Goal: Information Seeking & Learning: Compare options

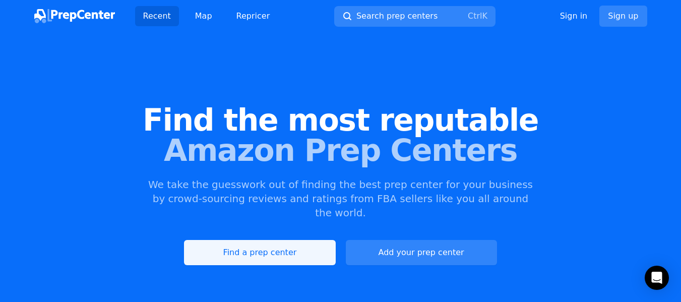
click at [306, 240] on link "Find a prep center" at bounding box center [259, 252] width 151 height 25
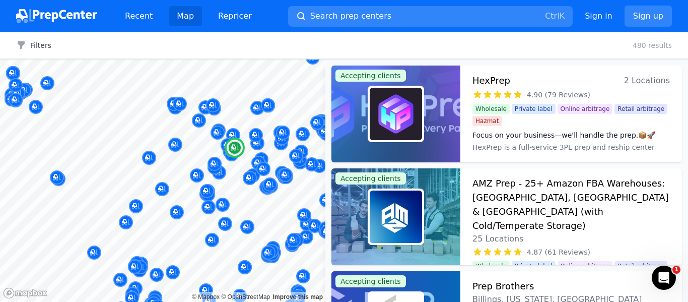
click at [406, 119] on img at bounding box center [396, 114] width 52 height 52
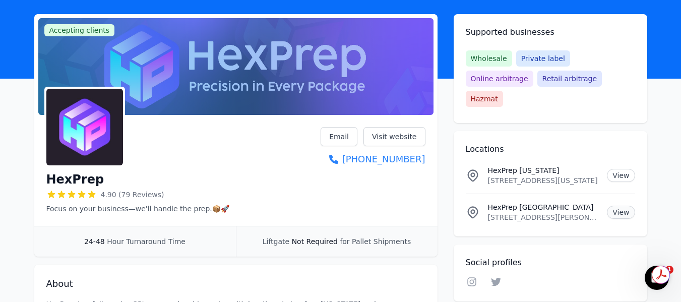
click at [625, 206] on link "View" at bounding box center [621, 212] width 28 height 13
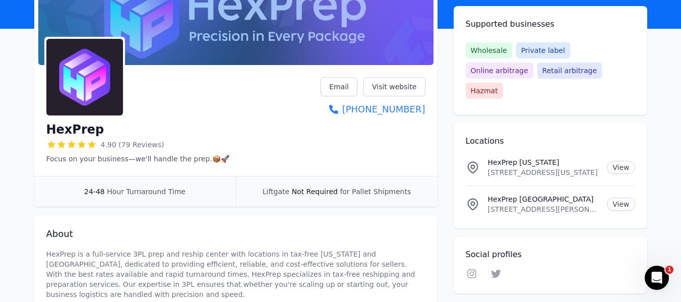
scroll to position [101, 0]
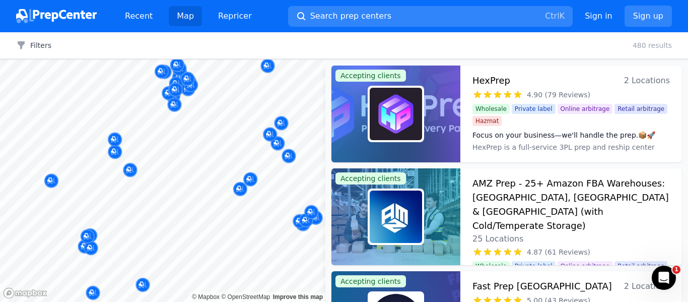
click at [132, 219] on body "Recent Map Repricer Search prep centers Ctrl K Open main menu Sign in Sign up F…" at bounding box center [344, 151] width 688 height 302
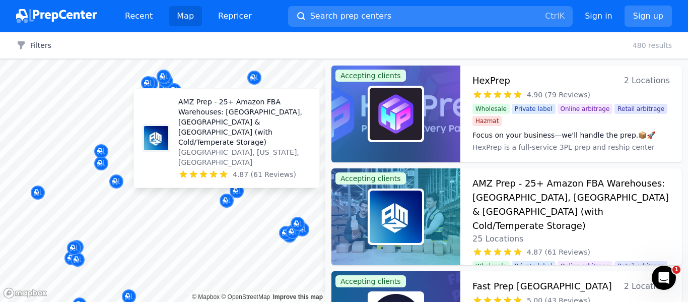
click at [211, 170] on icon at bounding box center [214, 174] width 10 height 10
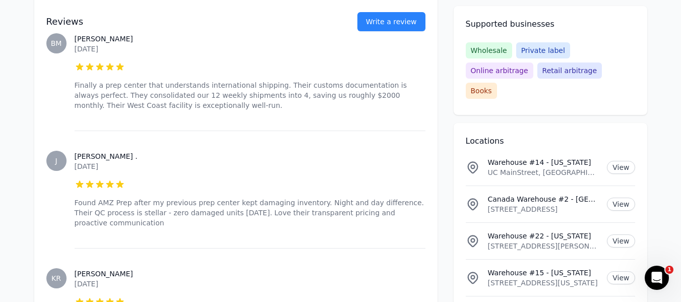
scroll to position [1612, 0]
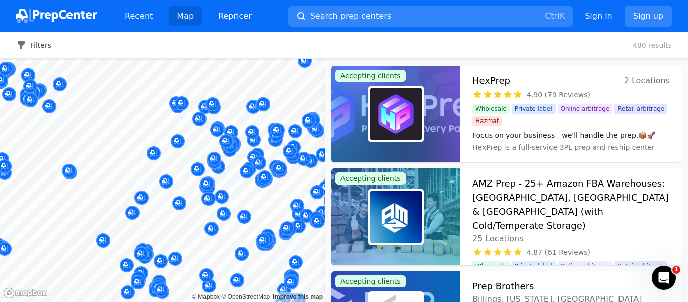
click at [39, 47] on button "Filters" at bounding box center [33, 45] width 35 height 10
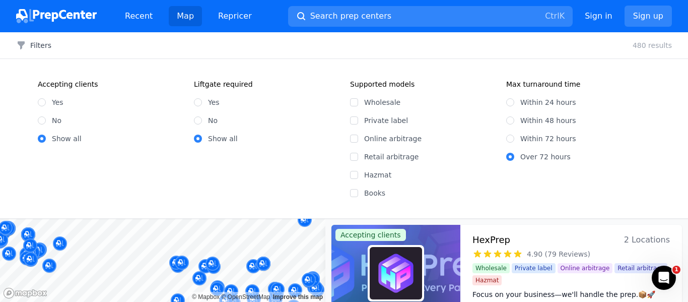
click at [198, 121] on div "Dispatch Fulfillment LLC VANDERGRIFT, PA, US 5.00 (25 Reviews)" at bounding box center [291, 122] width 193 height 79
click at [43, 103] on input "Yes" at bounding box center [42, 102] width 8 height 8
radio input "true"
click at [200, 120] on div "Box That Ship Niagara Falls, New York, US 5.00 (2 Reviews)" at bounding box center [295, 104] width 193 height 69
click at [198, 121] on div "Dispatch Fulfillment LLC VANDERGRIFT, PA, US 5.00 (25 Reviews)" at bounding box center [291, 122] width 193 height 79
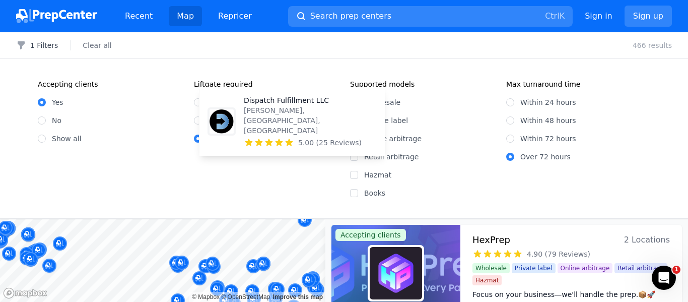
click at [207, 120] on div "Dispatch Fulfillment LLC VANDERGRIFT, PA, US 5.00 (25 Reviews)" at bounding box center [292, 121] width 177 height 60
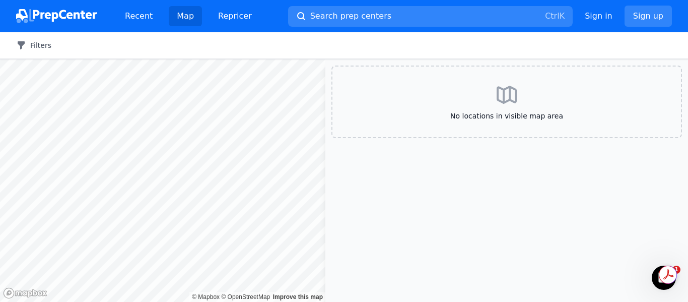
click at [37, 43] on button "Filters" at bounding box center [33, 45] width 35 height 10
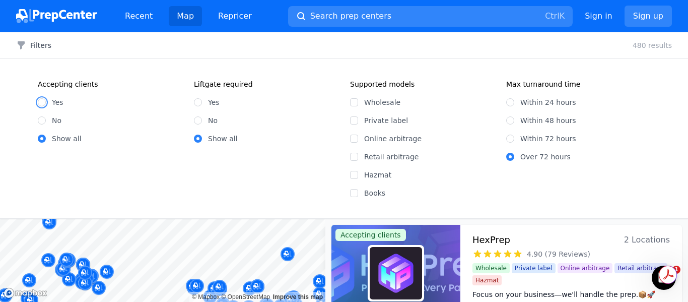
click at [43, 103] on input "Yes" at bounding box center [42, 102] width 8 height 8
radio input "true"
click at [174, 159] on div "Accepting clients Yes No Show all Liftgate required Yes No Show all" at bounding box center [188, 138] width 300 height 119
click at [199, 121] on input "No" at bounding box center [198, 120] width 8 height 8
radio input "true"
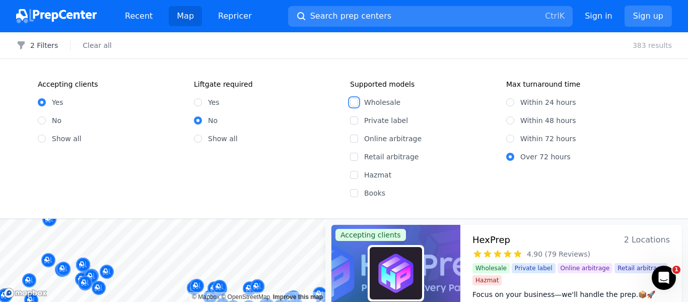
click at [353, 102] on input "Wholesale" at bounding box center [354, 102] width 8 height 8
checkbox input "true"
click at [353, 121] on input "Private label" at bounding box center [354, 120] width 8 height 8
checkbox input "true"
click at [354, 141] on input "Online arbitrage" at bounding box center [354, 139] width 8 height 8
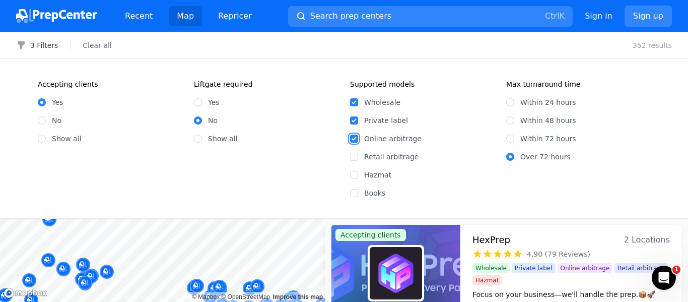
checkbox input "true"
click at [355, 155] on input "Retail arbitrage" at bounding box center [354, 157] width 8 height 8
checkbox input "true"
click at [512, 119] on input "Within 48 hours" at bounding box center [510, 120] width 8 height 8
radio input "true"
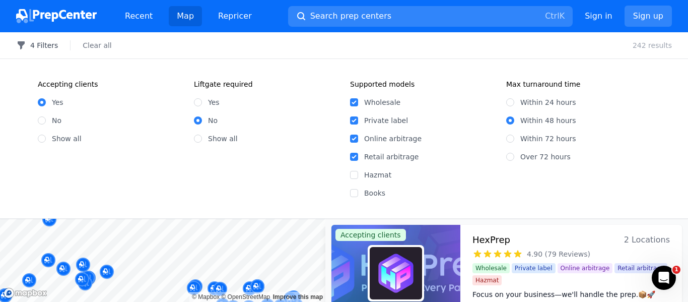
click at [32, 46] on button "4 Filters" at bounding box center [37, 45] width 42 height 10
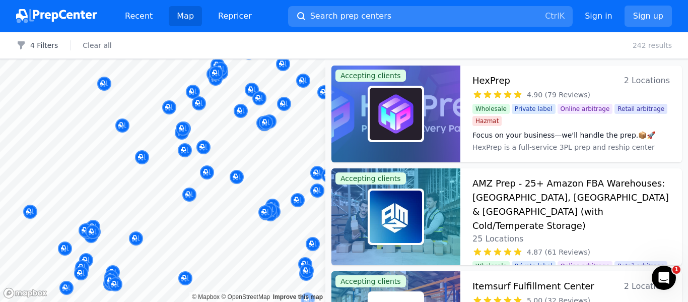
click at [231, 167] on body "Recent Map Repricer Search prep centers Ctrl K Open main menu Sign in Sign up F…" at bounding box center [344, 151] width 688 height 302
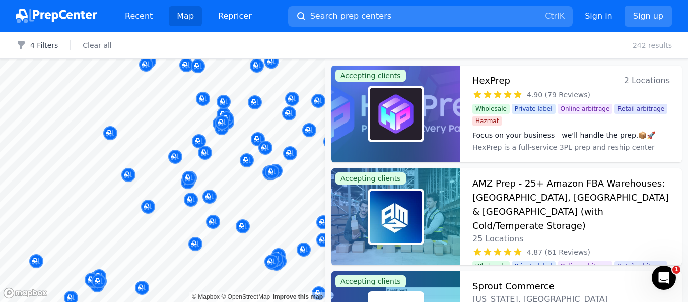
click at [226, 178] on div at bounding box center [241, 181] width 193 height 8
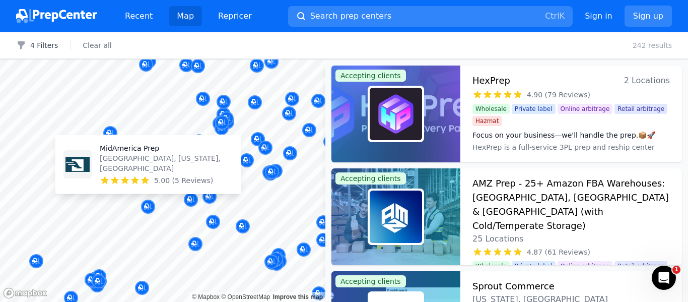
click at [151, 168] on p "[GEOGRAPHIC_DATA], [US_STATE], [GEOGRAPHIC_DATA]" at bounding box center [166, 163] width 133 height 20
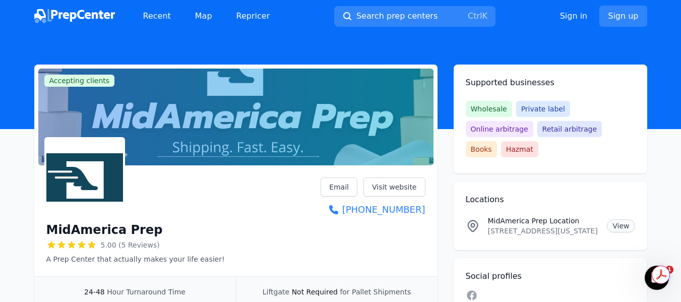
click at [623, 219] on link "View" at bounding box center [621, 225] width 28 height 13
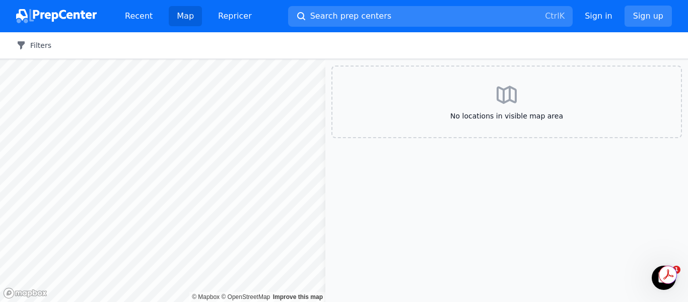
click at [37, 49] on button "Filters" at bounding box center [33, 45] width 35 height 10
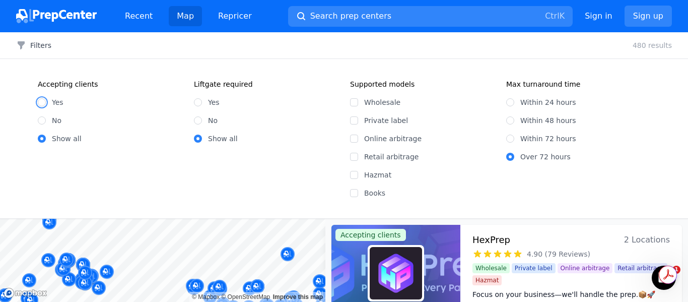
click at [41, 102] on input "Yes" at bounding box center [42, 102] width 8 height 8
radio input "true"
click at [197, 100] on input "Yes" at bounding box center [198, 102] width 8 height 8
radio input "true"
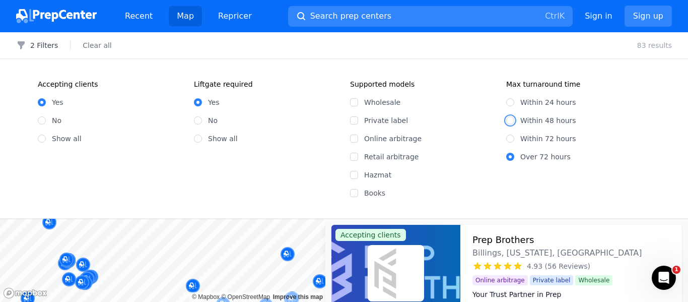
click at [512, 119] on input "Within 48 hours" at bounding box center [510, 120] width 8 height 8
radio input "true"
click at [23, 45] on icon "button" at bounding box center [21, 45] width 7 height 8
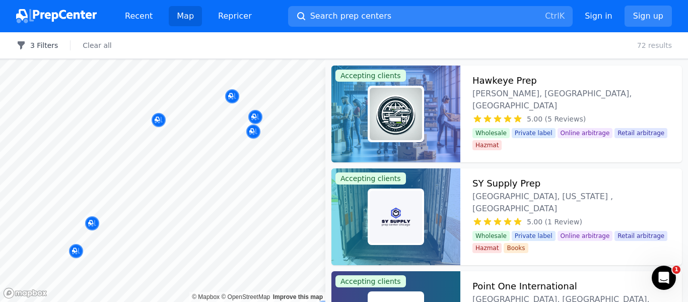
click at [37, 43] on button "3 Filters" at bounding box center [37, 45] width 42 height 10
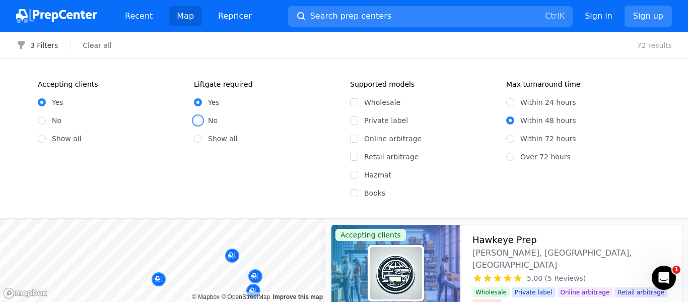
click at [197, 121] on input "No" at bounding box center [198, 120] width 8 height 8
radio input "true"
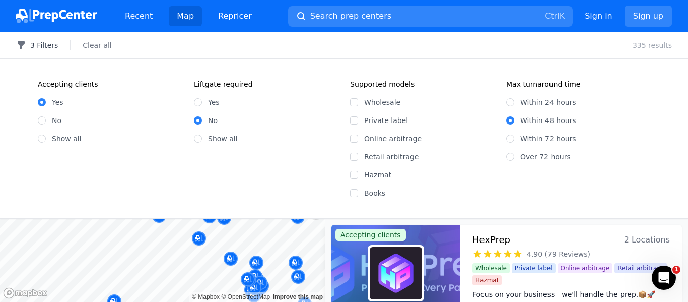
click at [24, 42] on icon "button" at bounding box center [21, 45] width 7 height 8
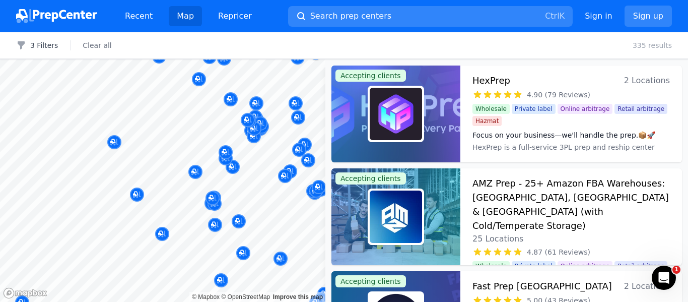
click at [240, 187] on div at bounding box center [212, 187] width 193 height 8
click at [220, 123] on div at bounding box center [253, 125] width 193 height 8
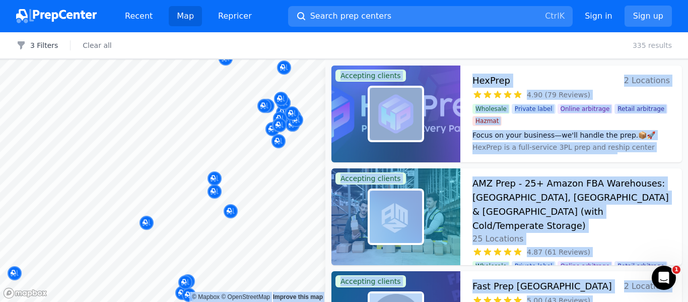
click at [184, 132] on body "Recent Map Repricer Search prep centers Ctrl K Open main menu Sign in Sign up F…" at bounding box center [344, 151] width 688 height 302
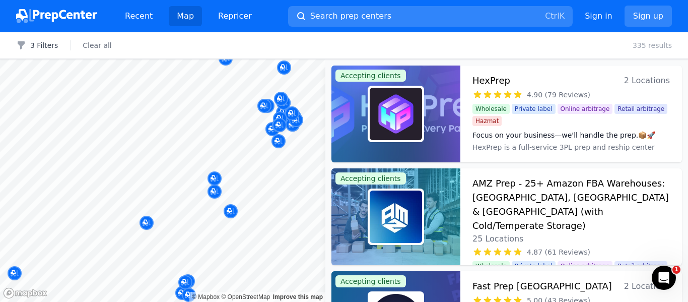
click at [344, 39] on div "3 Filters Clear all 335 results" at bounding box center [344, 45] width 688 height 27
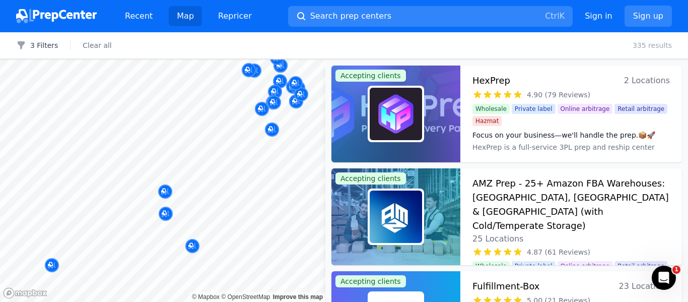
click at [288, 177] on body "Recent Map Repricer Search prep centers Ctrl K Open main menu Sign in Sign up F…" at bounding box center [344, 151] width 688 height 302
drag, startPoint x: 301, startPoint y: 127, endPoint x: 271, endPoint y: 133, distance: 30.3
click at [207, 215] on body "Recent Map Repricer Search prep centers Ctrl K Open main menu Sign in Sign up F…" at bounding box center [344, 151] width 688 height 302
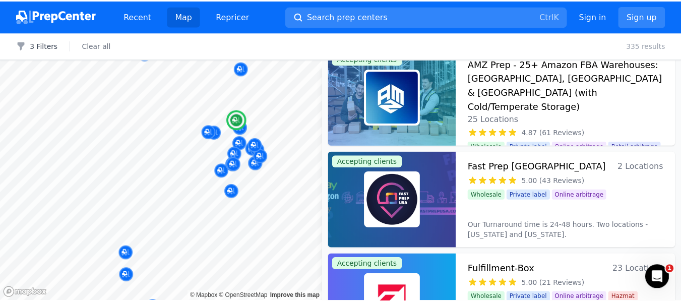
scroll to position [202, 0]
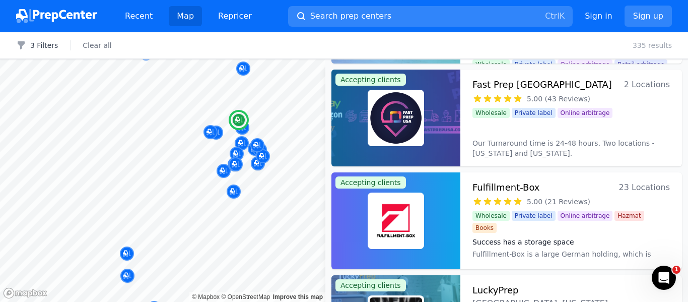
click at [507, 80] on h3 "Fast Prep [GEOGRAPHIC_DATA]" at bounding box center [543, 85] width 140 height 14
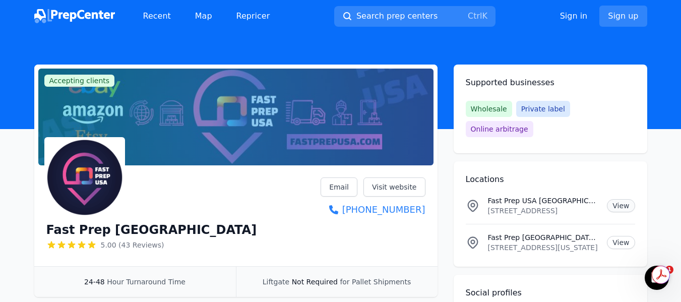
click at [620, 199] on link "View" at bounding box center [621, 205] width 28 height 13
click at [397, 182] on link "Visit website" at bounding box center [394, 186] width 62 height 19
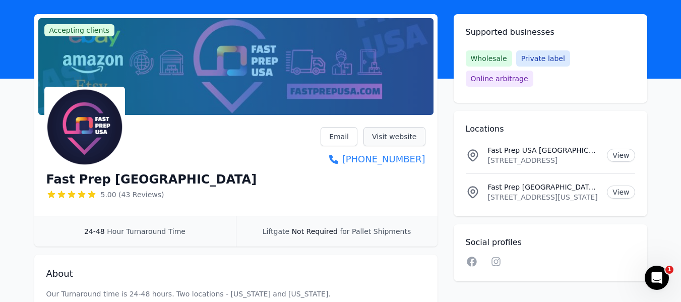
click at [388, 136] on link "Visit website" at bounding box center [394, 136] width 62 height 19
